Goal: Information Seeking & Learning: Check status

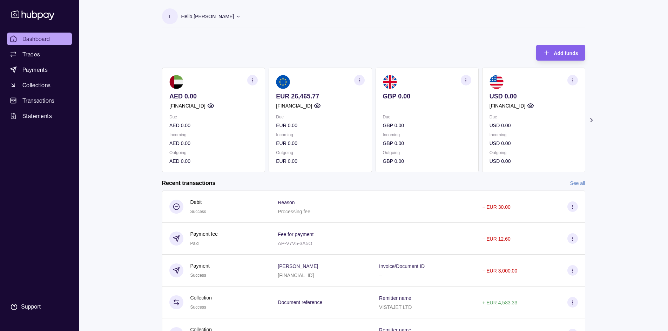
click at [359, 80] on circle "button" at bounding box center [359, 80] width 0 height 0
click at [312, 100] on link "View account details" at bounding box center [310, 98] width 45 height 8
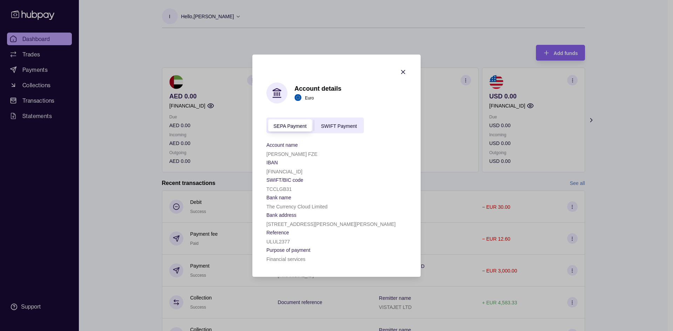
click at [403, 74] on icon "button" at bounding box center [403, 71] width 7 height 7
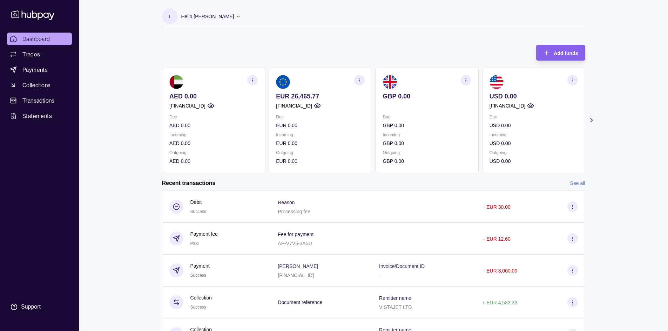
click at [360, 79] on icon "button" at bounding box center [358, 80] width 5 height 5
click at [317, 81] on link "View transactions" at bounding box center [307, 80] width 38 height 8
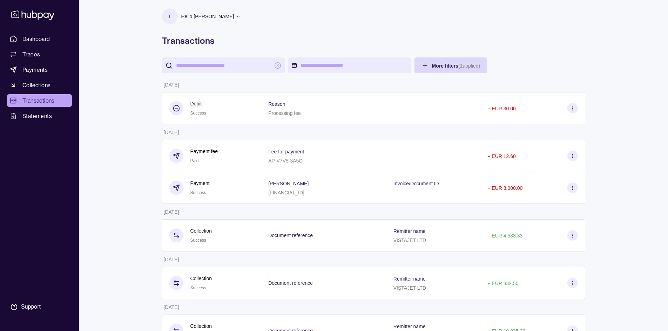
click at [266, 64] on input "search" at bounding box center [223, 65] width 95 height 16
click at [347, 57] on div "I Hello, [PERSON_NAME] Derdy [PERSON_NAME] FZE Account Terms and conditions Pri…" at bounding box center [373, 260] width 451 height 520
click at [319, 64] on html "Dashboard Trades Payments Collections Transactions Statements Support I Hello, …" at bounding box center [334, 260] width 668 height 520
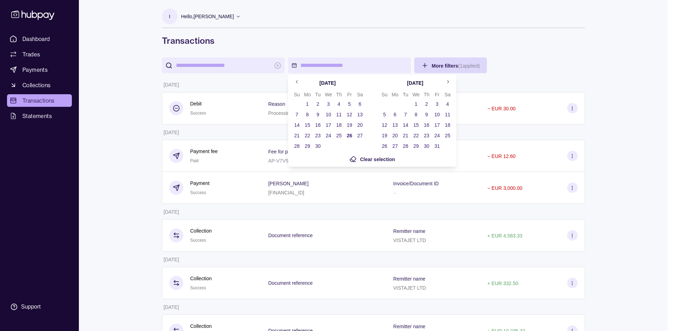
click at [308, 105] on button "1" at bounding box center [307, 104] width 10 height 10
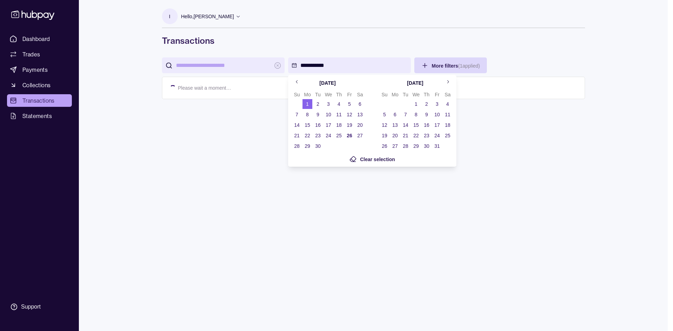
click at [344, 135] on td "26" at bounding box center [349, 135] width 11 height 11
click at [349, 137] on button "26" at bounding box center [349, 136] width 10 height 10
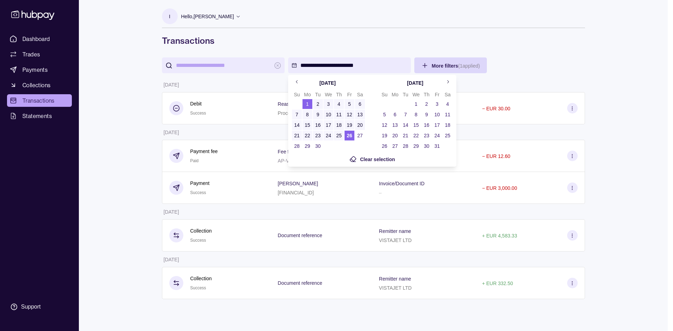
click at [528, 73] on html "**********" at bounding box center [336, 165] width 673 height 331
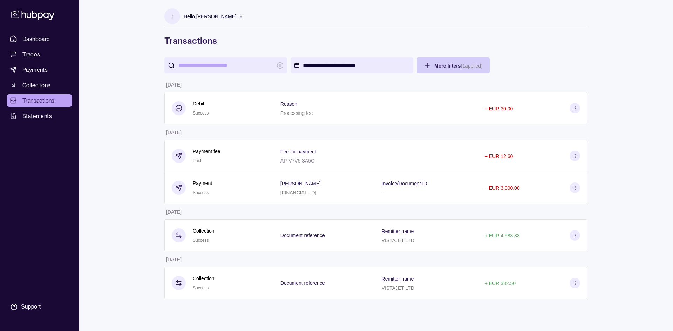
click at [457, 66] on html "**********" at bounding box center [336, 165] width 673 height 331
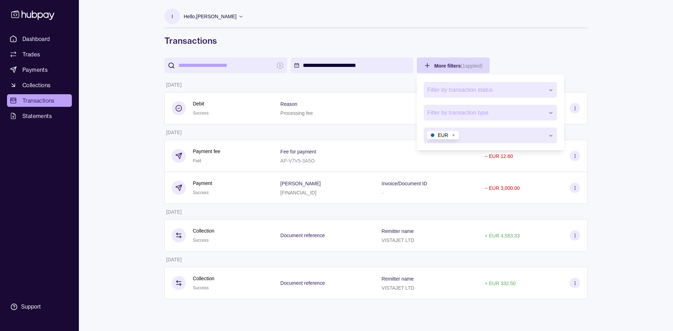
click at [489, 130] on button "button" at bounding box center [490, 136] width 133 height 16
click at [489, 133] on button "button" at bounding box center [490, 136] width 133 height 16
click at [490, 114] on span "Filter by transaction type" at bounding box center [485, 113] width 117 height 8
click at [500, 91] on span "Filter by transaction status" at bounding box center [485, 90] width 117 height 8
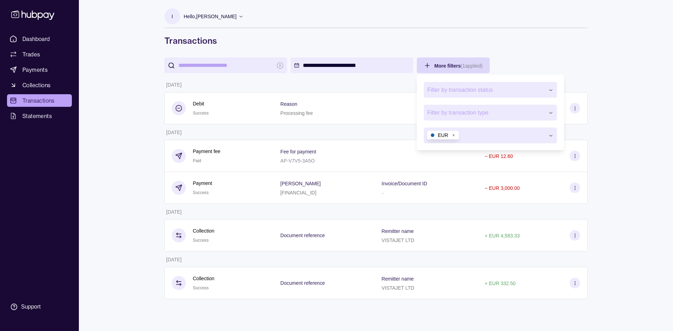
click at [500, 91] on span "Filter by transaction status" at bounding box center [485, 90] width 117 height 8
click at [550, 56] on html "**********" at bounding box center [336, 165] width 673 height 331
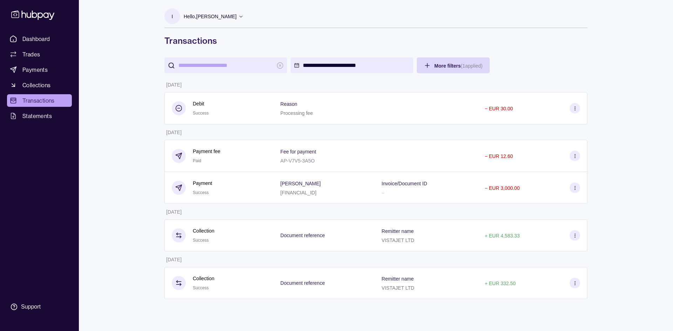
click at [244, 64] on input "search" at bounding box center [225, 65] width 95 height 16
click at [27, 120] on span "Statements" at bounding box center [36, 116] width 29 height 8
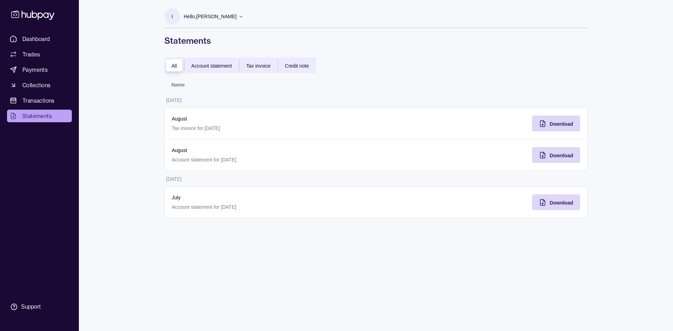
click at [218, 69] on div "Account statement" at bounding box center [211, 65] width 55 height 8
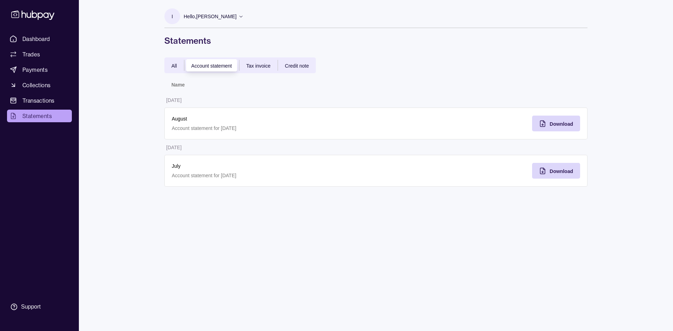
click at [253, 66] on span "Tax invoice" at bounding box center [258, 66] width 24 height 6
click at [177, 64] on div "All" at bounding box center [174, 65] width 20 height 8
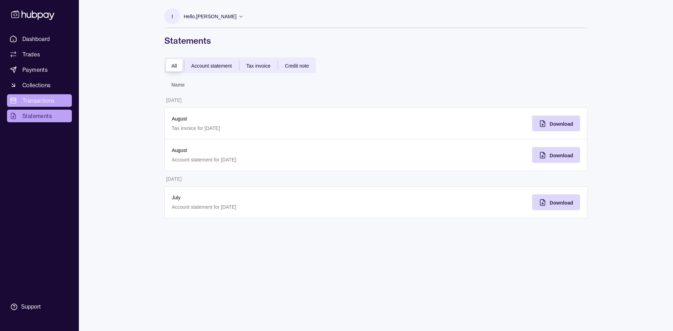
click at [38, 105] on link "Transactions" at bounding box center [39, 100] width 65 height 13
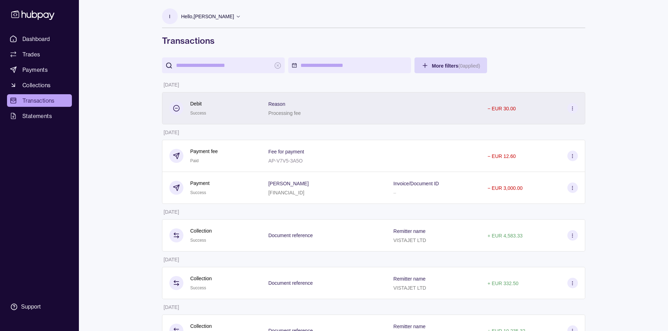
click at [571, 108] on icon at bounding box center [571, 108] width 5 height 5
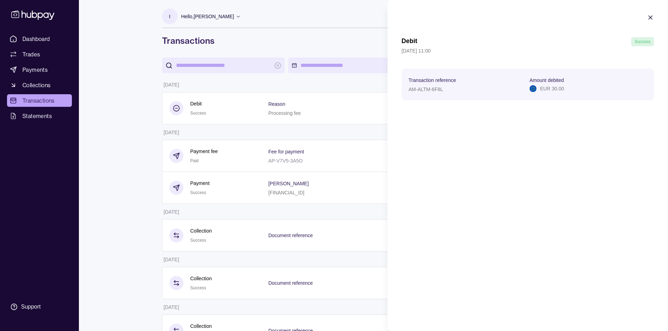
click at [346, 30] on html "Dashboard Trades Payments Collections Transactions Statements Support I Hello, …" at bounding box center [334, 260] width 668 height 520
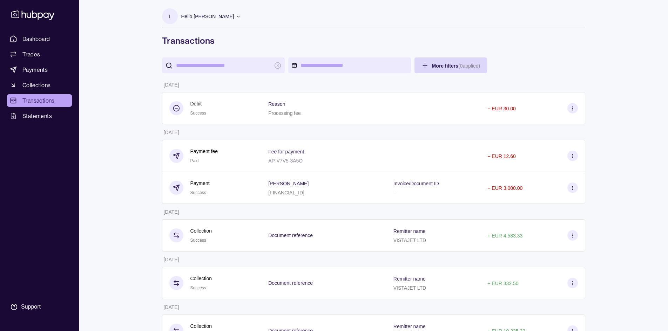
click at [37, 77] on ul "Dashboard Trades Payments Collections Transactions Statements" at bounding box center [39, 78] width 65 height 90
click at [36, 82] on span "Collections" at bounding box center [36, 85] width 28 height 8
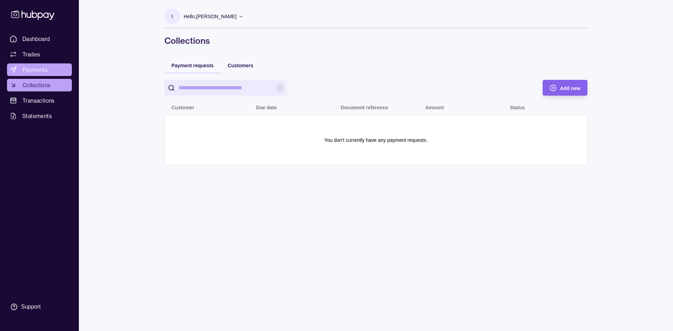
click at [42, 64] on link "Payments" at bounding box center [39, 69] width 65 height 13
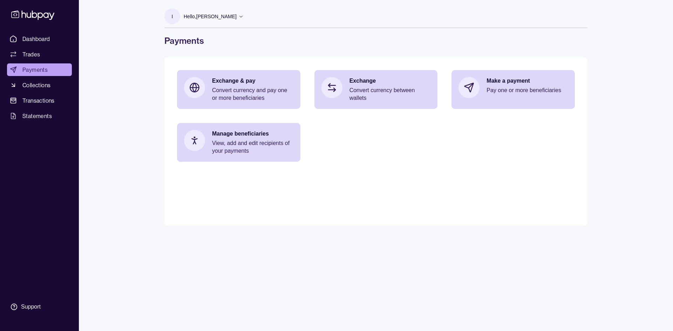
click at [37, 53] on span "Trades" at bounding box center [31, 54] width 18 height 8
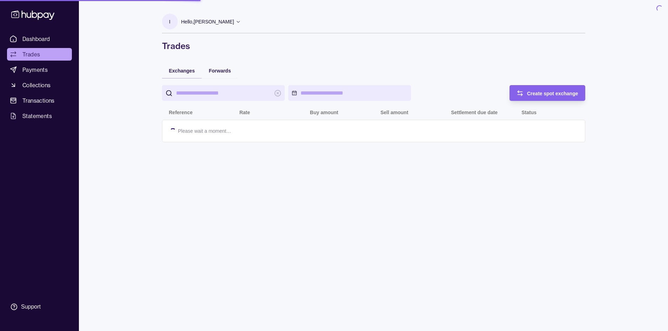
click at [39, 39] on span "Dashboard" at bounding box center [36, 39] width 28 height 8
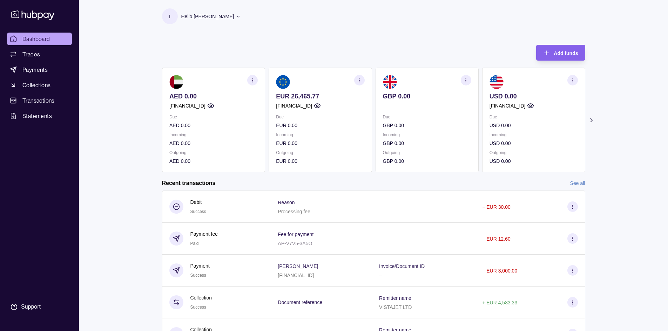
click at [359, 81] on icon "button" at bounding box center [358, 80] width 5 height 5
click at [300, 81] on link "View transactions" at bounding box center [307, 80] width 38 height 8
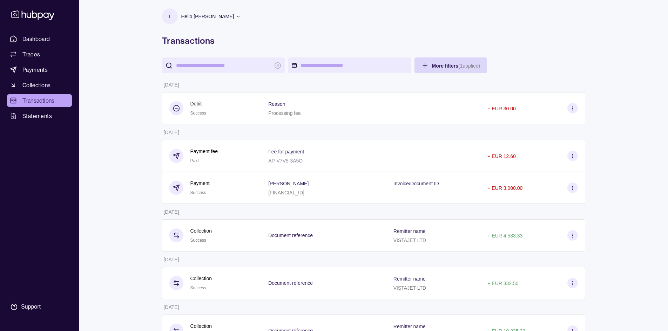
click at [318, 70] on html "Dashboard Trades Payments Collections Transactions Statements Support I Hello, …" at bounding box center [334, 260] width 668 height 520
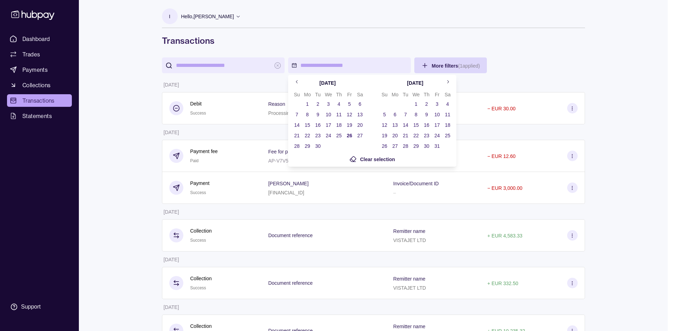
click at [308, 102] on button "1" at bounding box center [307, 104] width 10 height 10
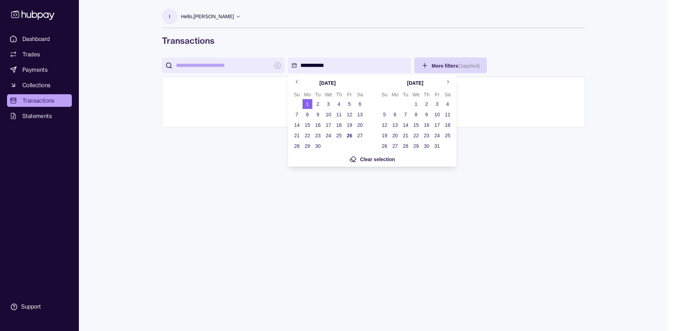
click at [349, 135] on button "26" at bounding box center [349, 136] width 10 height 10
click at [344, 131] on button "26" at bounding box center [349, 136] width 10 height 10
click at [308, 106] on button "1" at bounding box center [307, 104] width 10 height 10
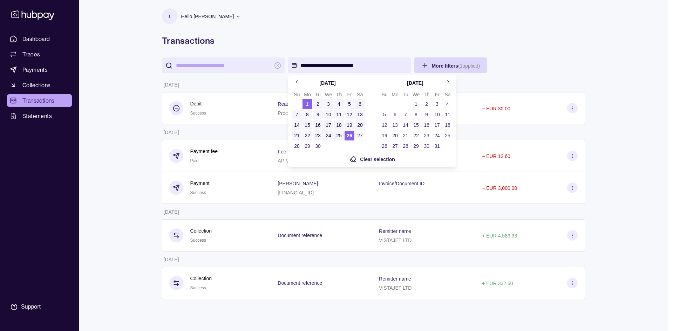
click at [348, 139] on button "26" at bounding box center [349, 136] width 10 height 10
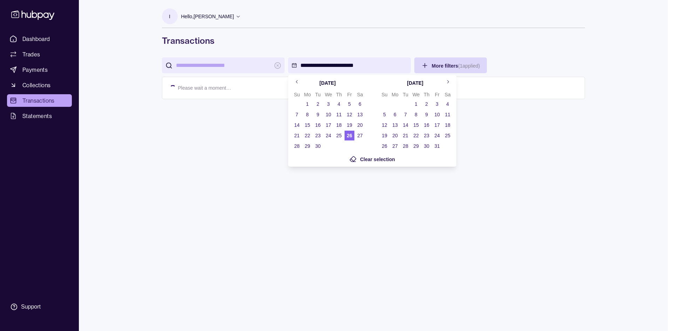
click at [303, 100] on button "1" at bounding box center [307, 104] width 10 height 10
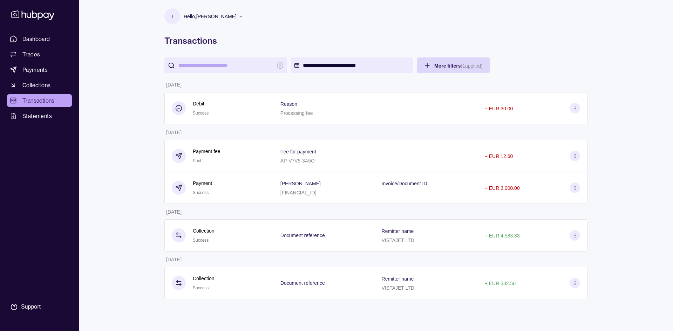
click at [589, 60] on html "**********" at bounding box center [336, 165] width 673 height 331
click at [222, 22] on div "Hello, [PERSON_NAME]" at bounding box center [214, 16] width 60 height 15
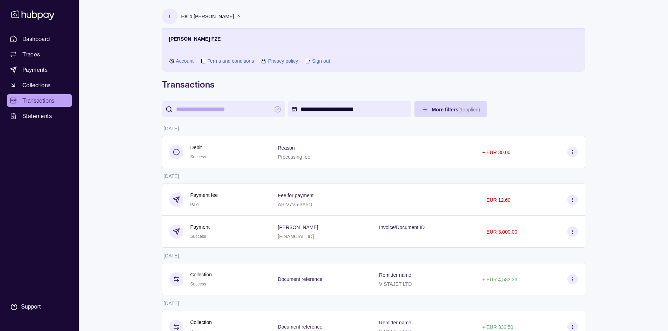
click at [186, 63] on link "Account" at bounding box center [185, 61] width 18 height 8
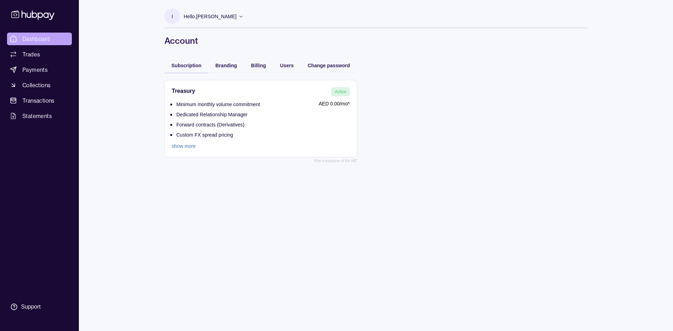
click at [54, 40] on link "Dashboard" at bounding box center [39, 39] width 65 height 13
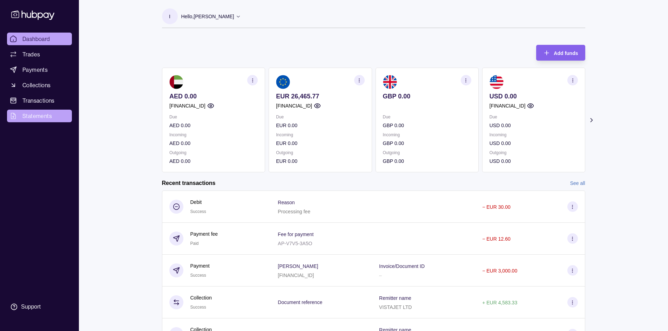
click at [45, 114] on span "Statements" at bounding box center [36, 116] width 29 height 8
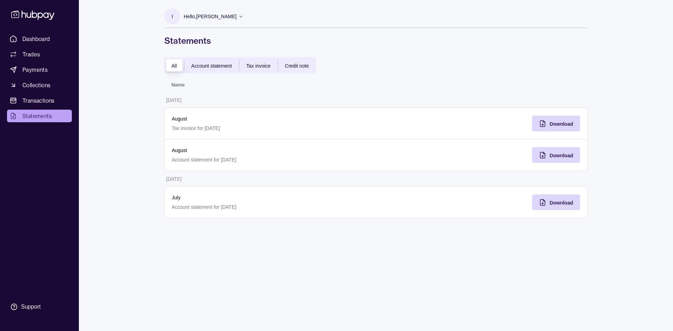
click at [210, 67] on span "Account statement" at bounding box center [211, 66] width 41 height 6
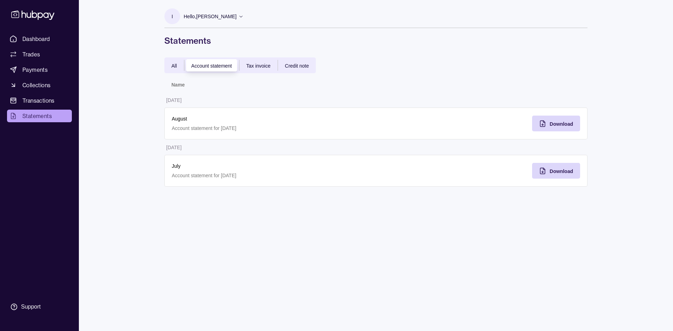
click at [255, 66] on span "Tax invoice" at bounding box center [258, 66] width 24 height 6
click at [296, 68] on span "Credit note" at bounding box center [297, 66] width 24 height 6
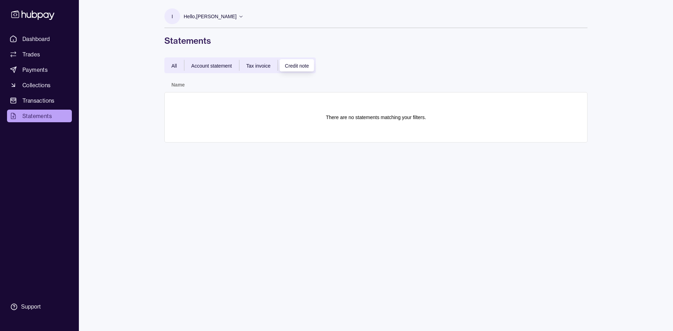
click at [178, 67] on div "All" at bounding box center [174, 65] width 20 height 8
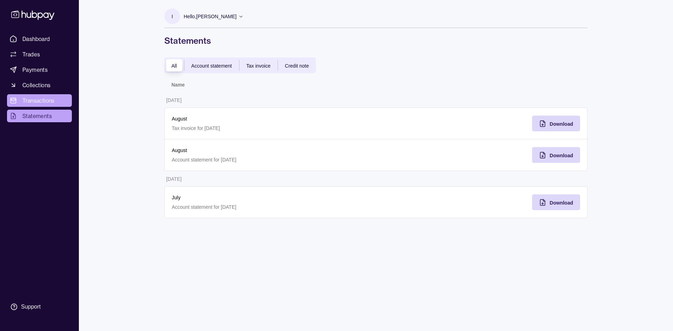
click at [42, 104] on span "Transactions" at bounding box center [38, 100] width 32 height 8
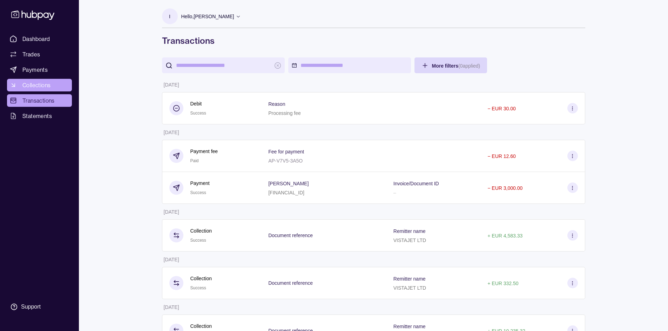
click at [45, 86] on span "Collections" at bounding box center [36, 85] width 28 height 8
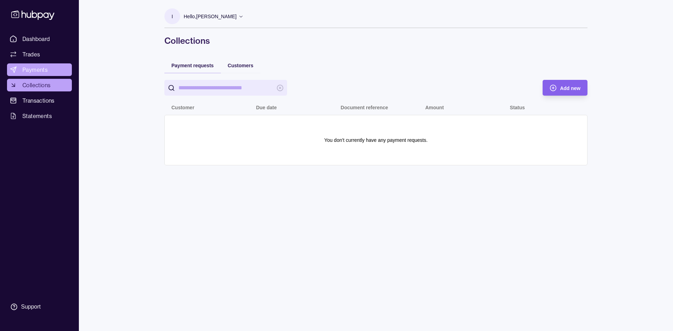
click at [47, 68] on link "Payments" at bounding box center [39, 69] width 65 height 13
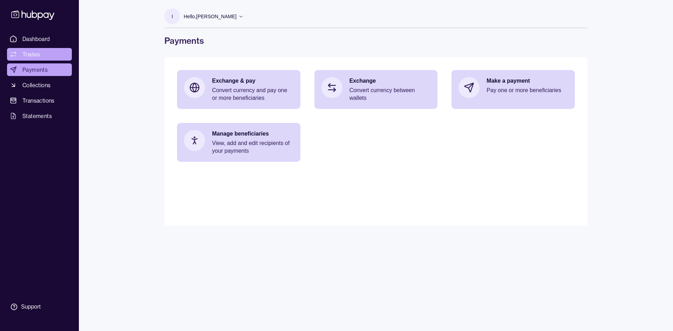
click at [42, 59] on link "Trades" at bounding box center [39, 54] width 65 height 13
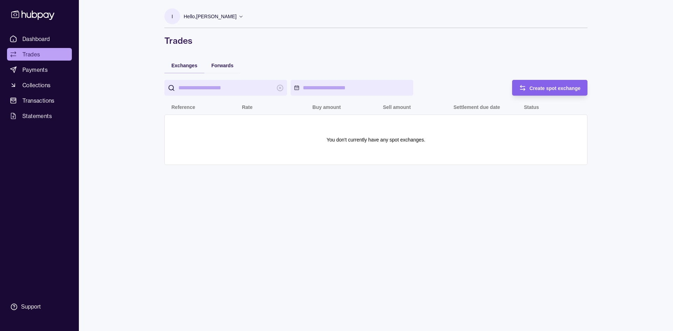
click at [46, 42] on span "Dashboard" at bounding box center [36, 39] width 28 height 8
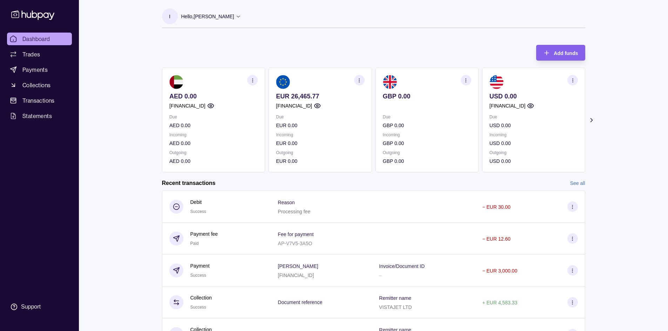
click at [580, 183] on link "See all" at bounding box center [577, 183] width 15 height 8
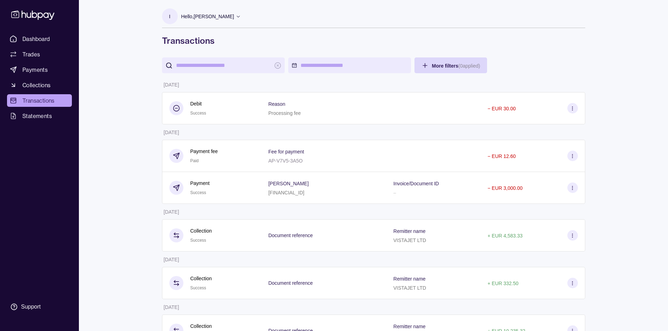
click at [356, 67] on html "Dashboard Trades Payments Collections Transactions Statements Support I Hello, …" at bounding box center [334, 260] width 668 height 520
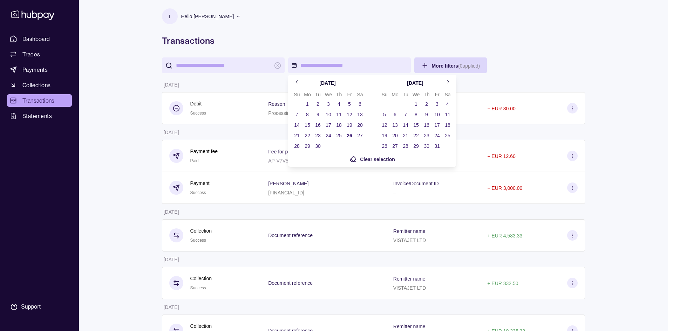
click at [309, 101] on button "1" at bounding box center [307, 104] width 10 height 10
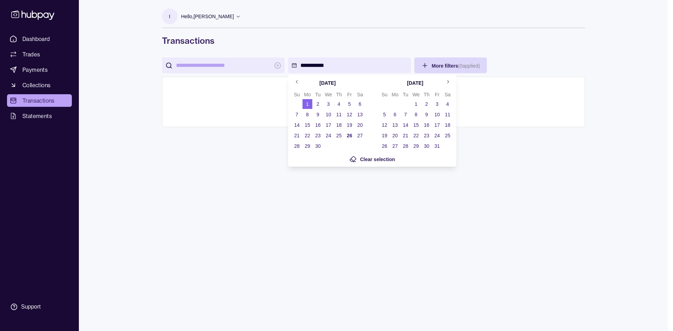
click at [352, 135] on button "26" at bounding box center [349, 136] width 10 height 10
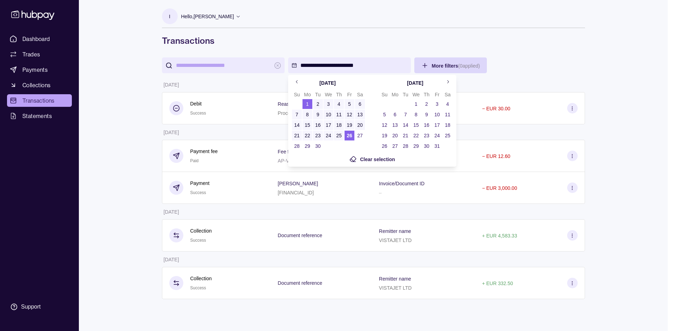
click at [570, 61] on html "**********" at bounding box center [336, 165] width 673 height 331
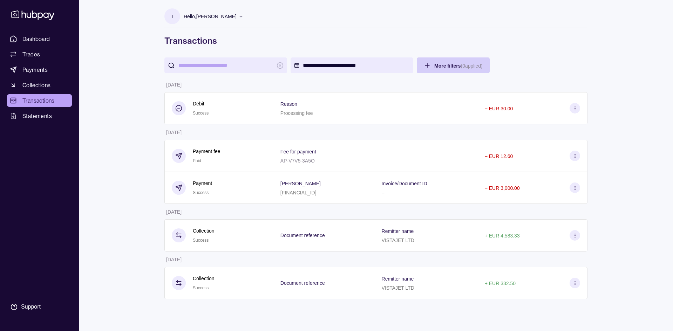
click at [468, 66] on html "**********" at bounding box center [336, 165] width 673 height 331
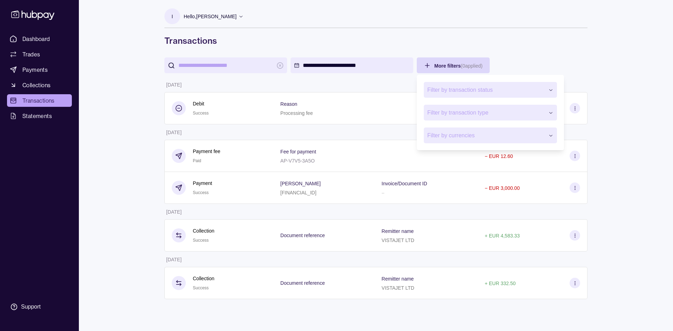
click at [478, 83] on button "Filter by transaction status" at bounding box center [490, 90] width 133 height 16
click at [479, 86] on span "Filter by transaction status" at bounding box center [485, 90] width 117 height 8
click at [520, 111] on span "Filter by transaction type" at bounding box center [485, 113] width 117 height 8
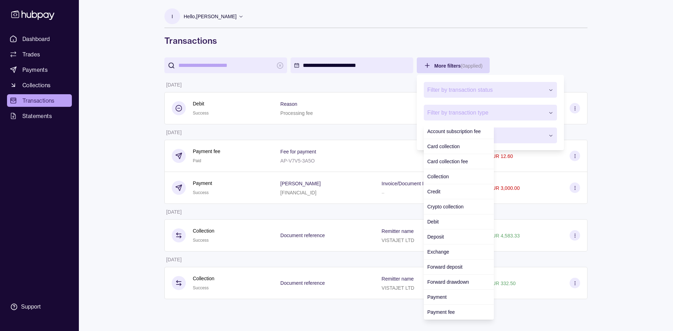
click at [520, 111] on span "Filter by transaction type" at bounding box center [485, 113] width 117 height 8
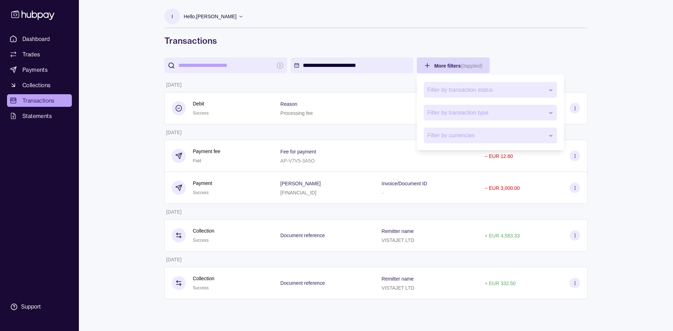
click at [510, 129] on button "Filter by currencies" at bounding box center [490, 136] width 133 height 16
click at [510, 130] on button "Filter by currencies" at bounding box center [490, 136] width 133 height 16
click at [614, 144] on html "**********" at bounding box center [336, 165] width 673 height 331
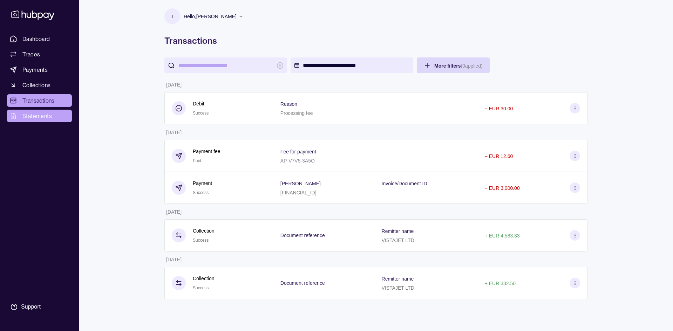
click at [40, 115] on span "Statements" at bounding box center [36, 116] width 29 height 8
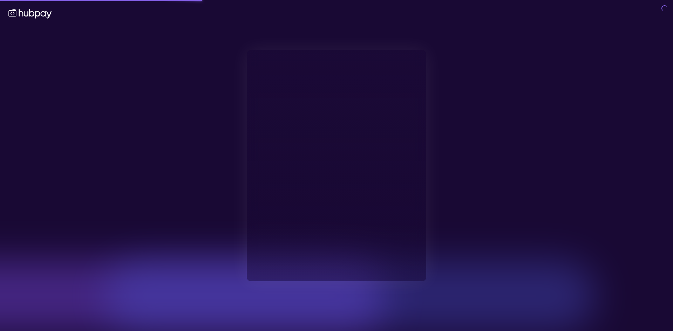
type input "**********"
